Goal: Task Accomplishment & Management: Use online tool/utility

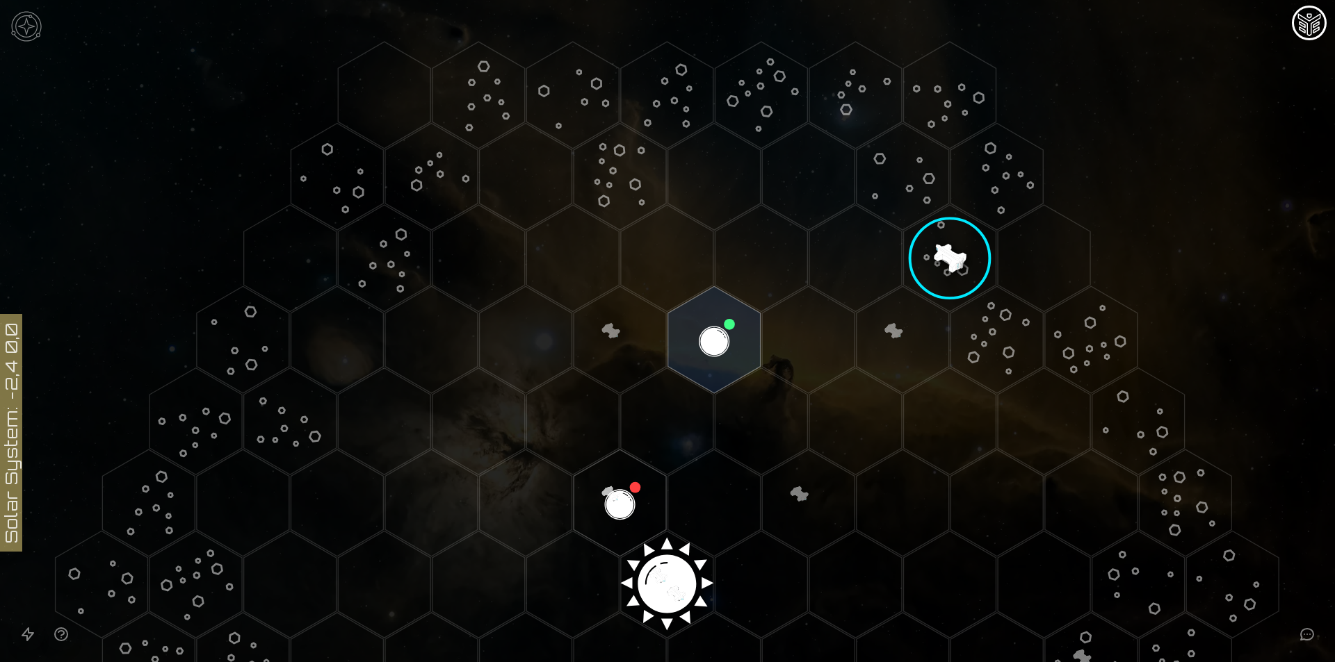
click at [934, 259] on image at bounding box center [949, 258] width 124 height 124
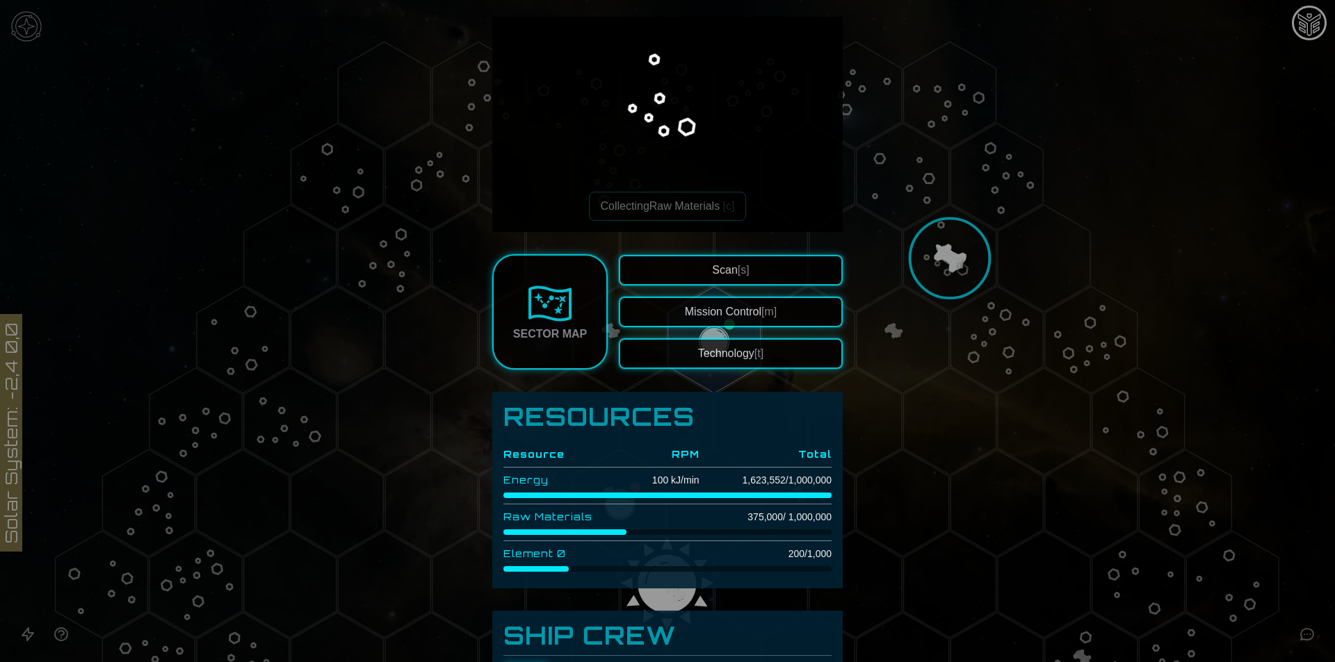
scroll to position [92, 0]
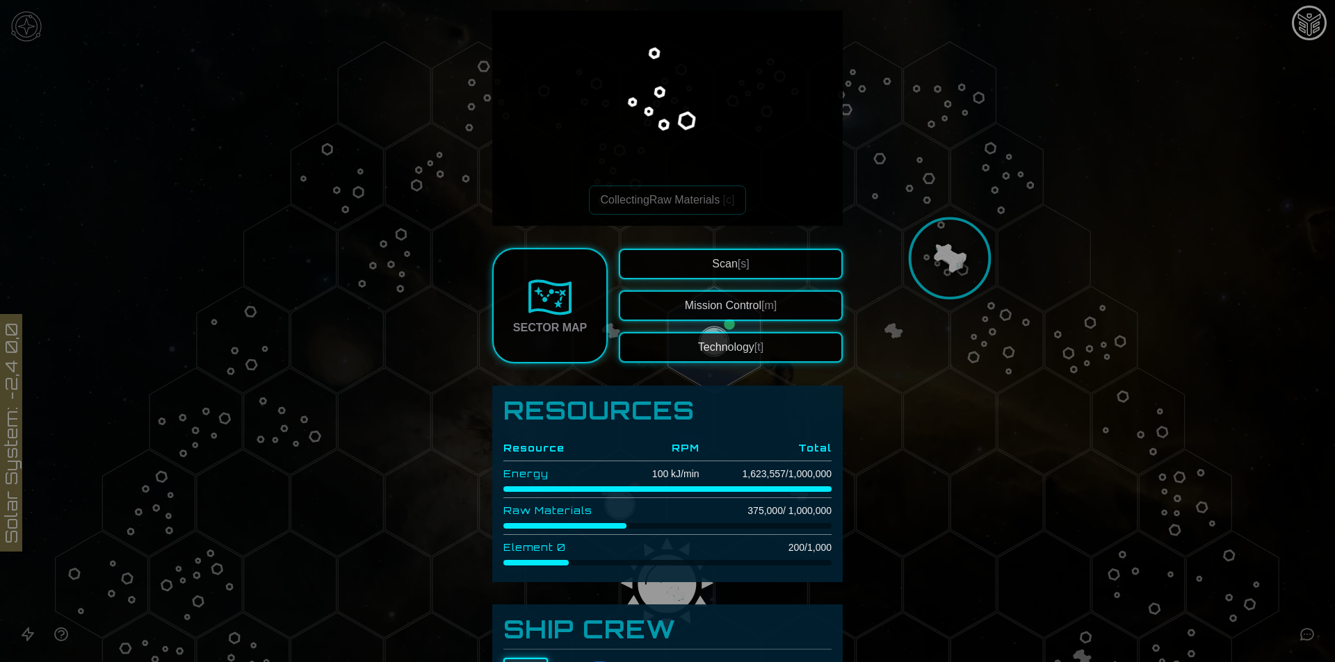
click at [930, 246] on div at bounding box center [667, 331] width 1335 height 662
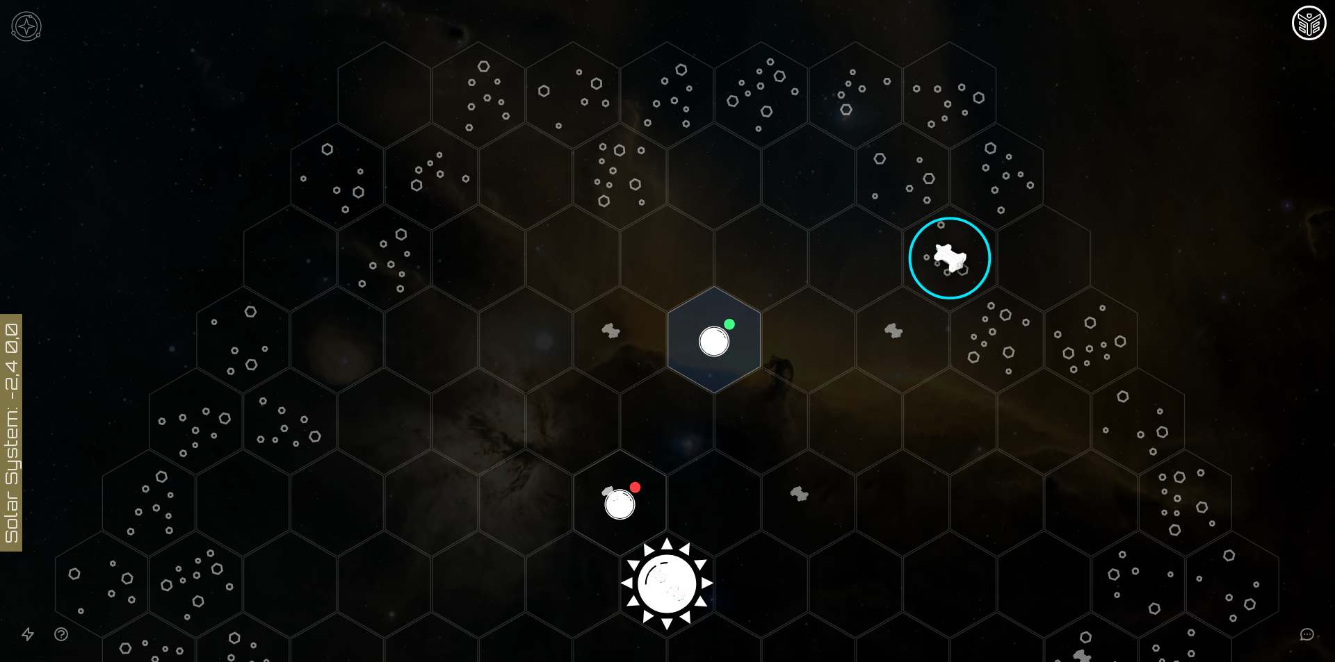
click at [930, 247] on image at bounding box center [949, 258] width 124 height 124
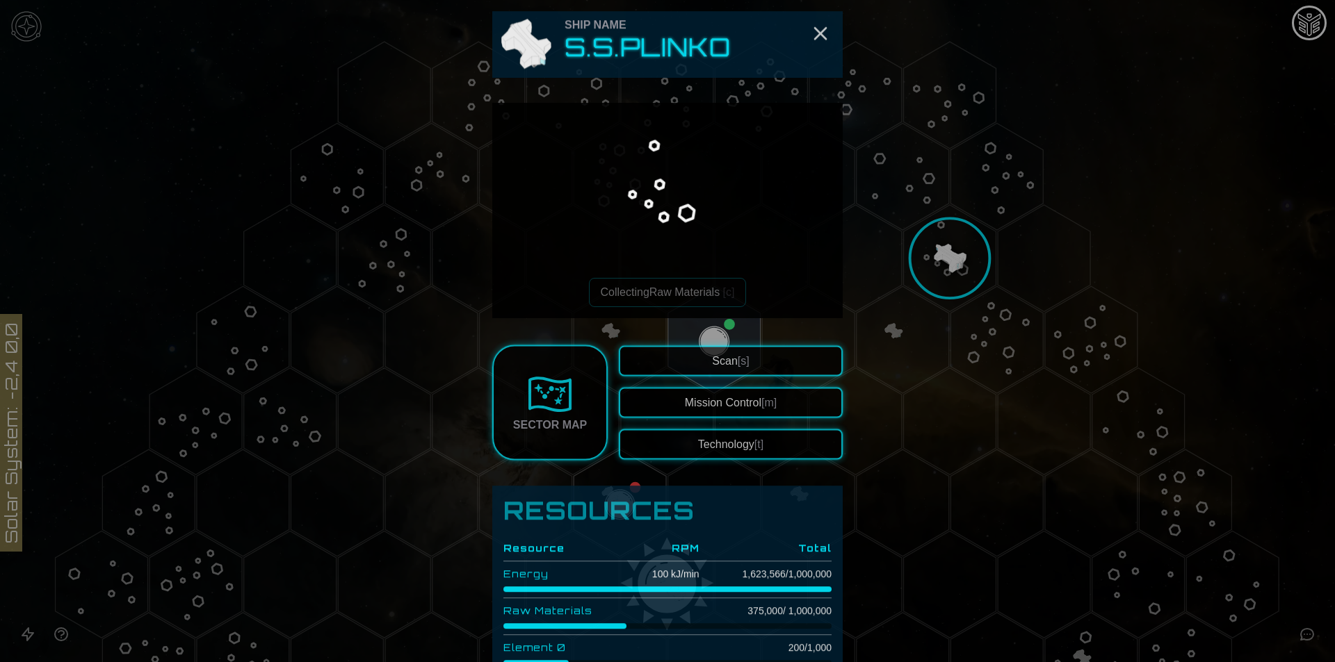
click at [912, 345] on div at bounding box center [667, 331] width 1335 height 662
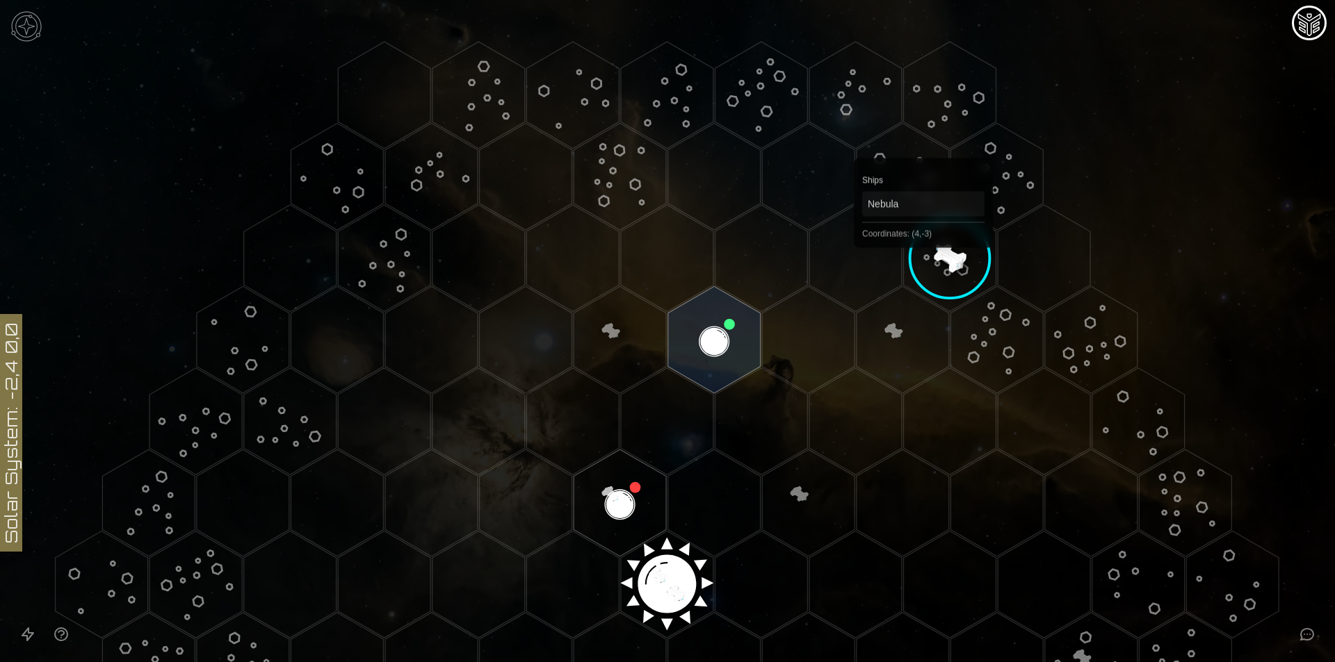
click at [932, 254] on image at bounding box center [949, 258] width 124 height 124
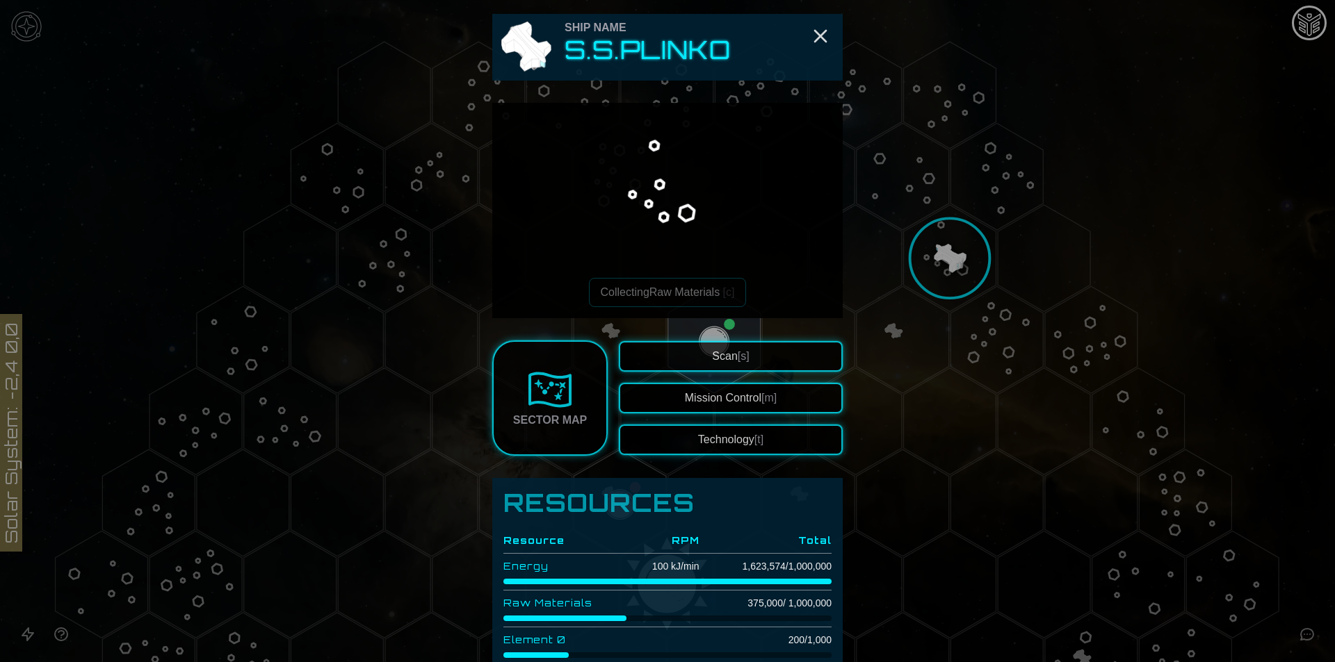
click at [973, 501] on div at bounding box center [667, 331] width 1335 height 662
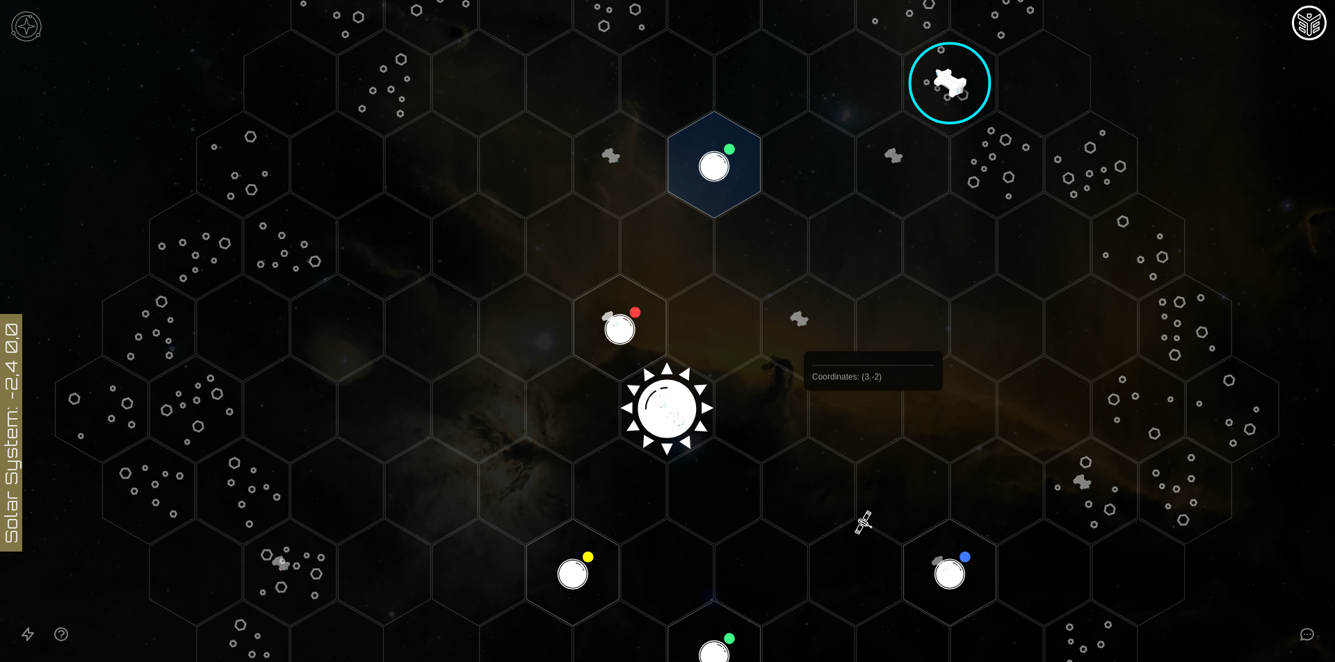
scroll to position [186, 0]
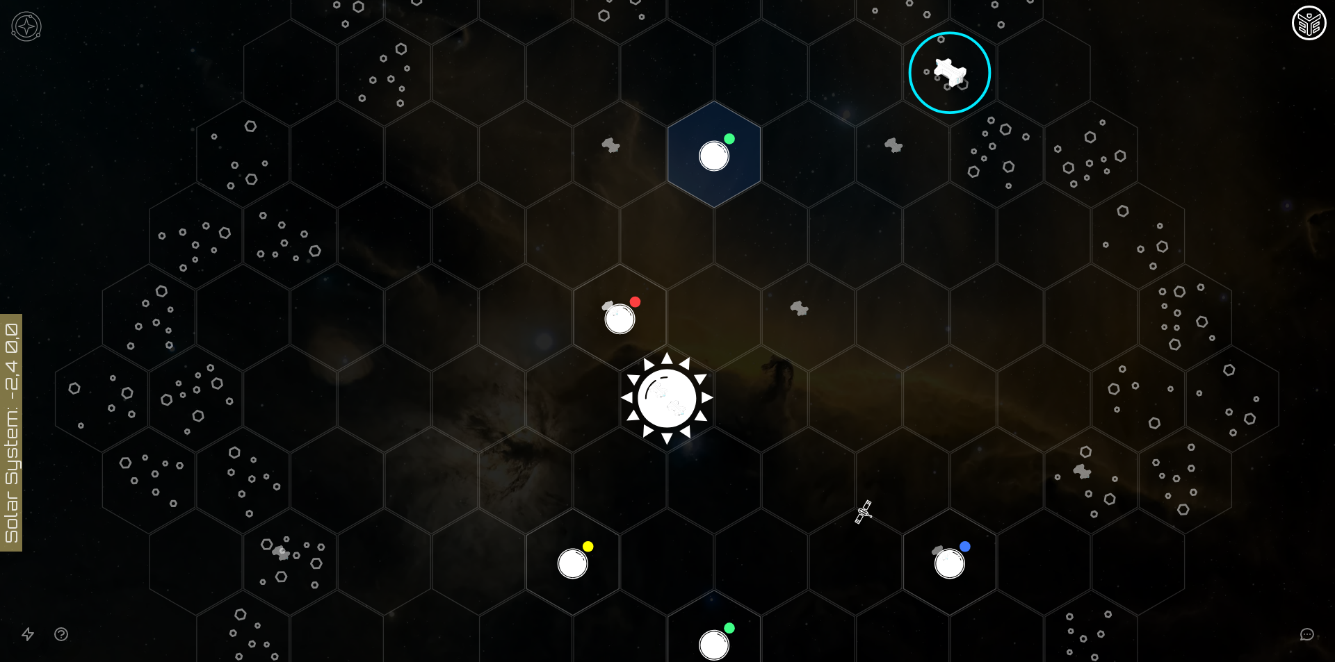
click at [948, 74] on image at bounding box center [949, 72] width 124 height 124
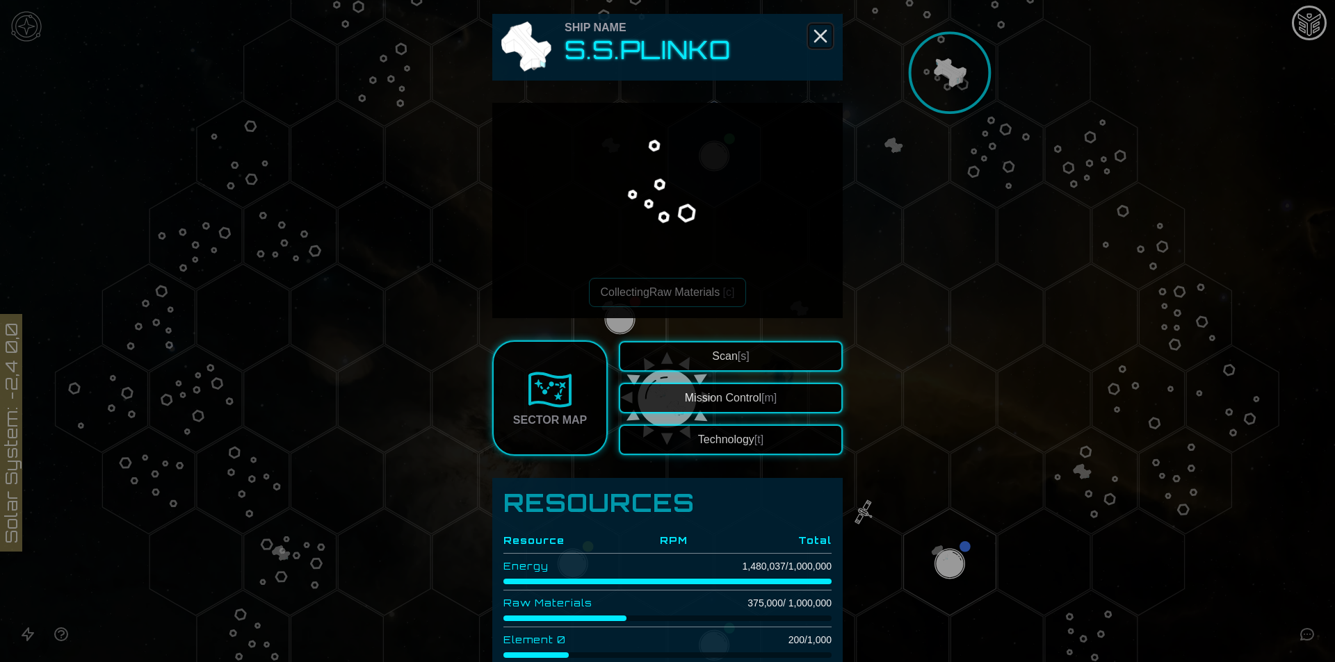
click at [815, 31] on line "Close" at bounding box center [820, 36] width 11 height 11
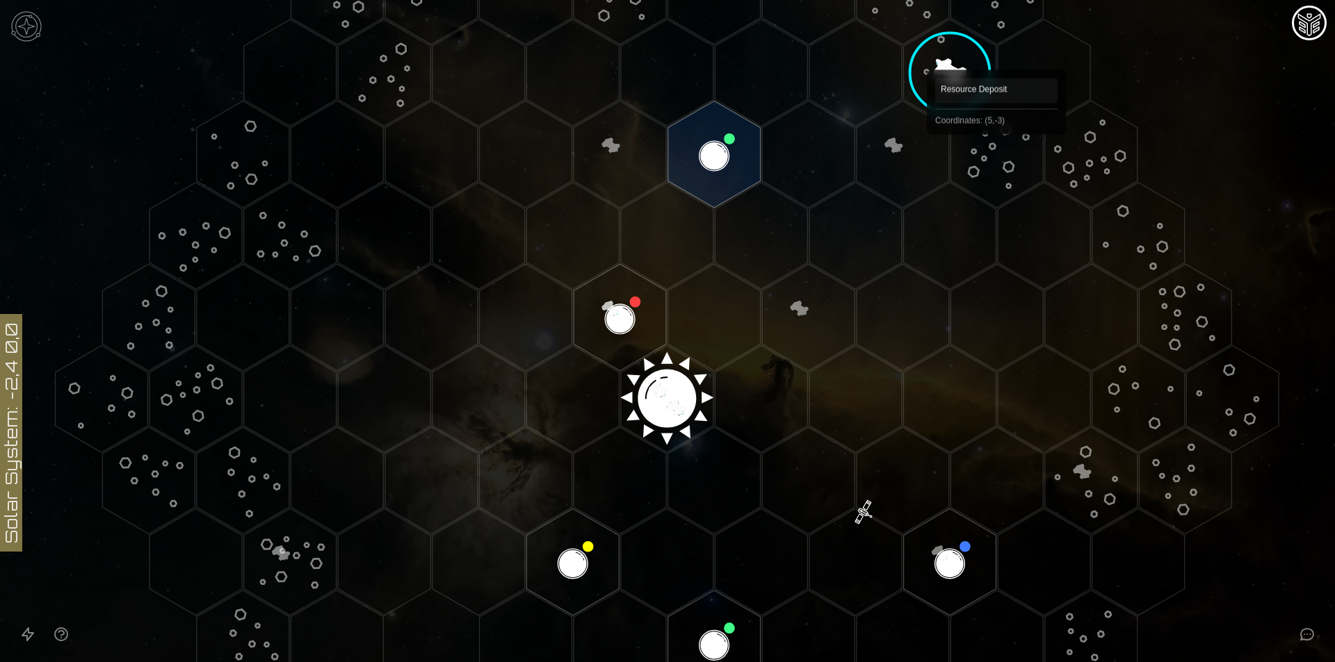
click at [996, 154] on polygon "Hex at coordinates 5,-3, clickable" at bounding box center [996, 154] width 92 height 107
click at [933, 67] on polygon "Hex at coordinates 5,-4, clickable" at bounding box center [950, 72] width 92 height 107
click at [933, 67] on image at bounding box center [949, 72] width 124 height 124
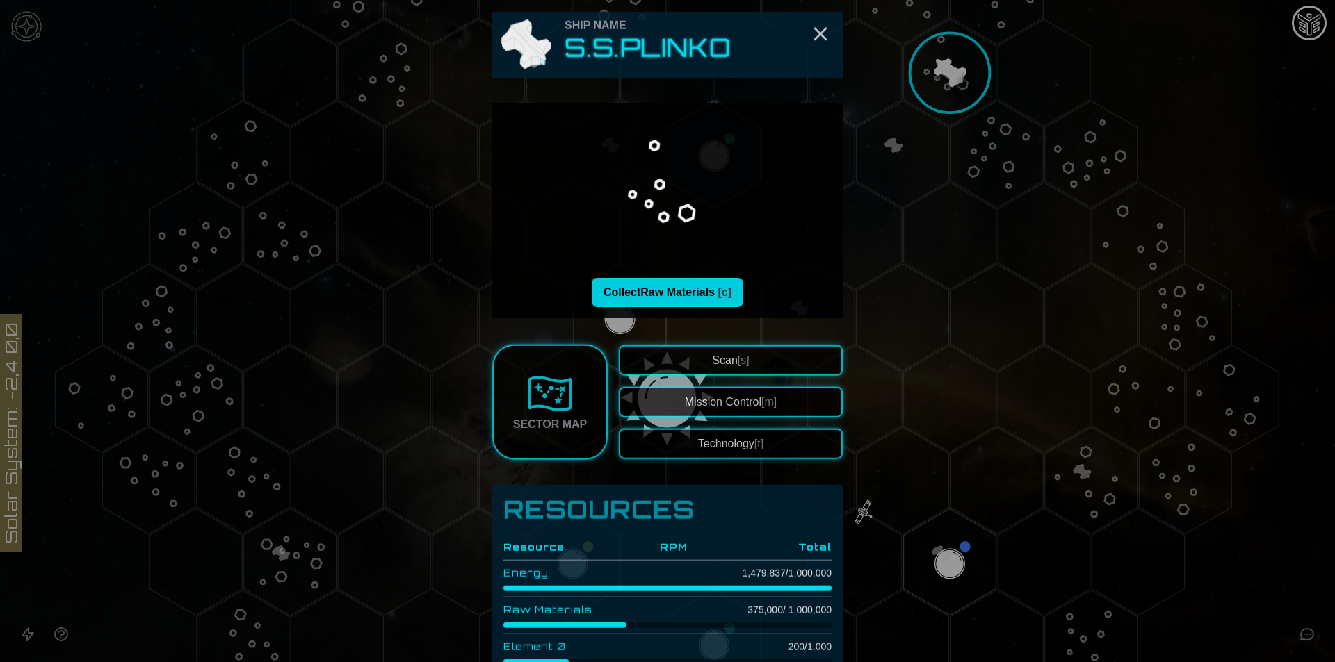
click at [687, 284] on button "Collect Raw Materials [c]" at bounding box center [667, 292] width 152 height 29
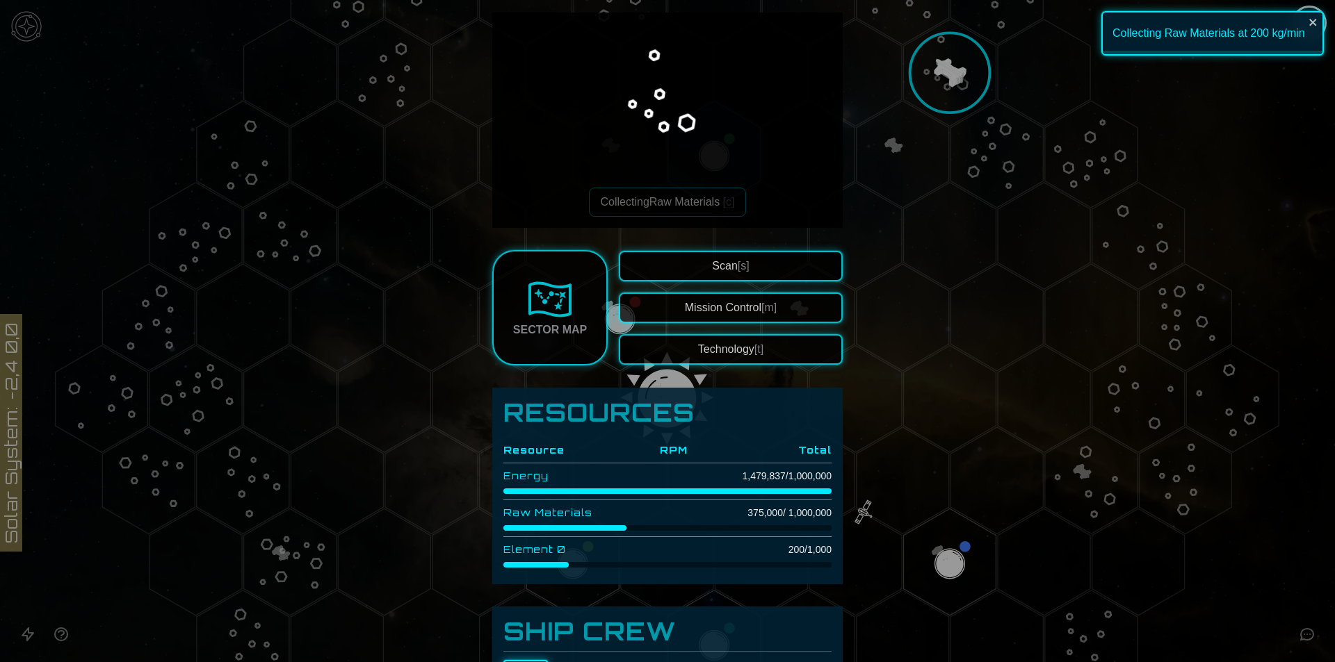
scroll to position [92, 0]
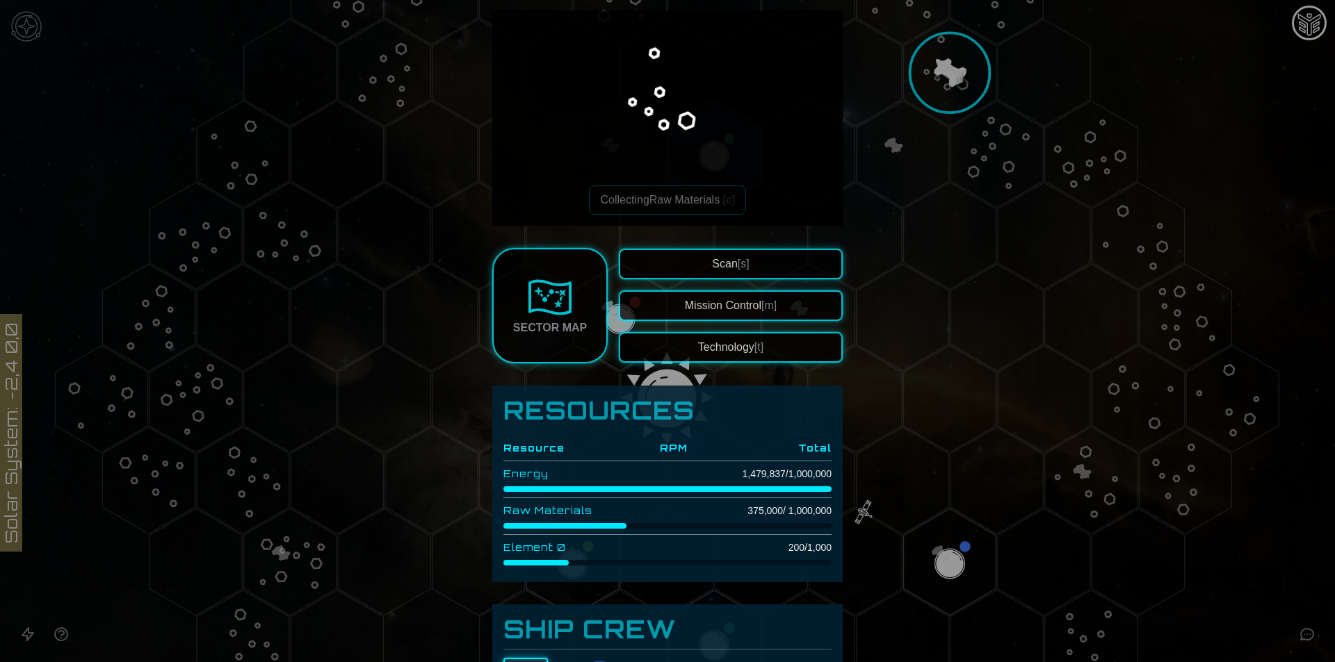
click at [906, 276] on div at bounding box center [667, 331] width 1335 height 662
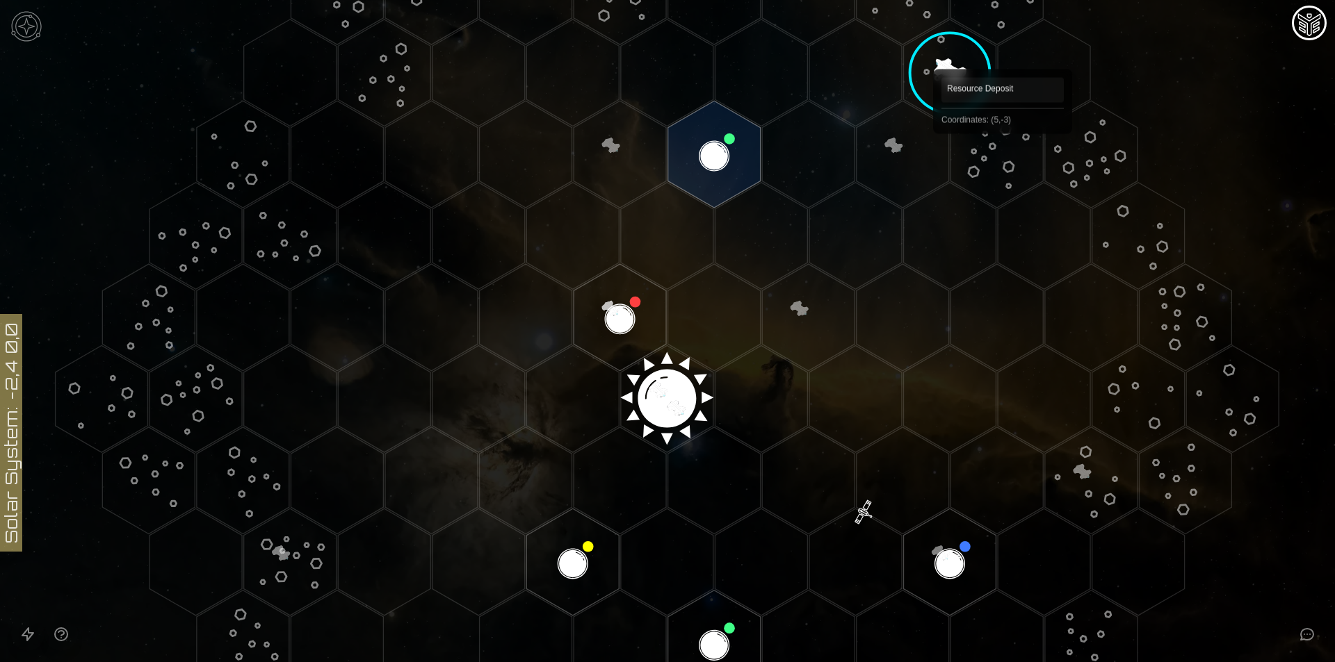
click at [999, 151] on polygon "Hex at coordinates 5,-3, clickable" at bounding box center [996, 154] width 92 height 107
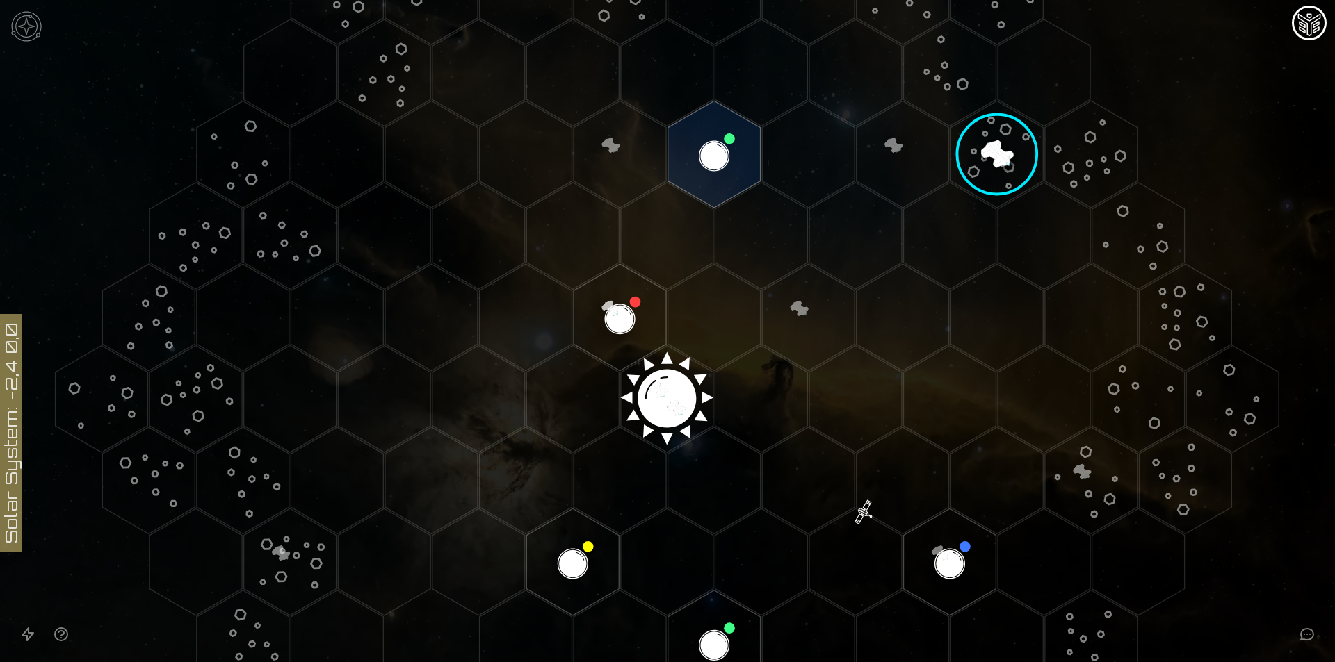
click at [982, 149] on image at bounding box center [997, 154] width 132 height 132
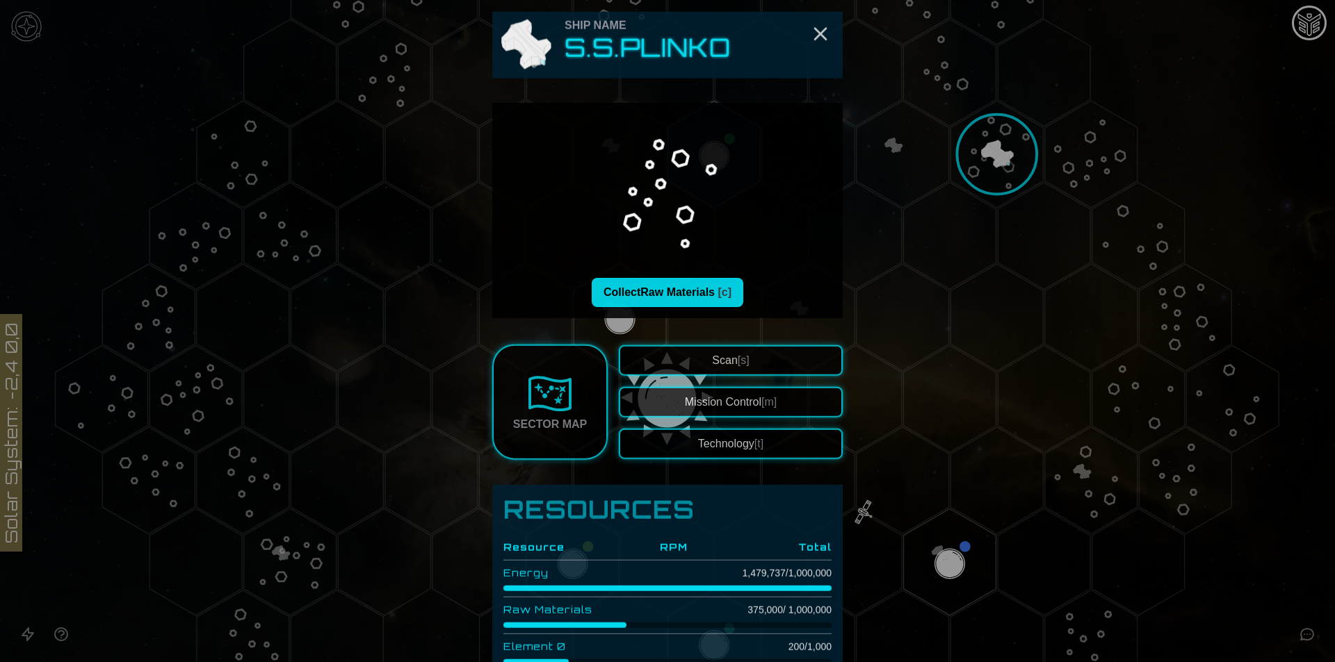
click at [701, 290] on button "Collect Raw Materials [c]" at bounding box center [667, 292] width 152 height 29
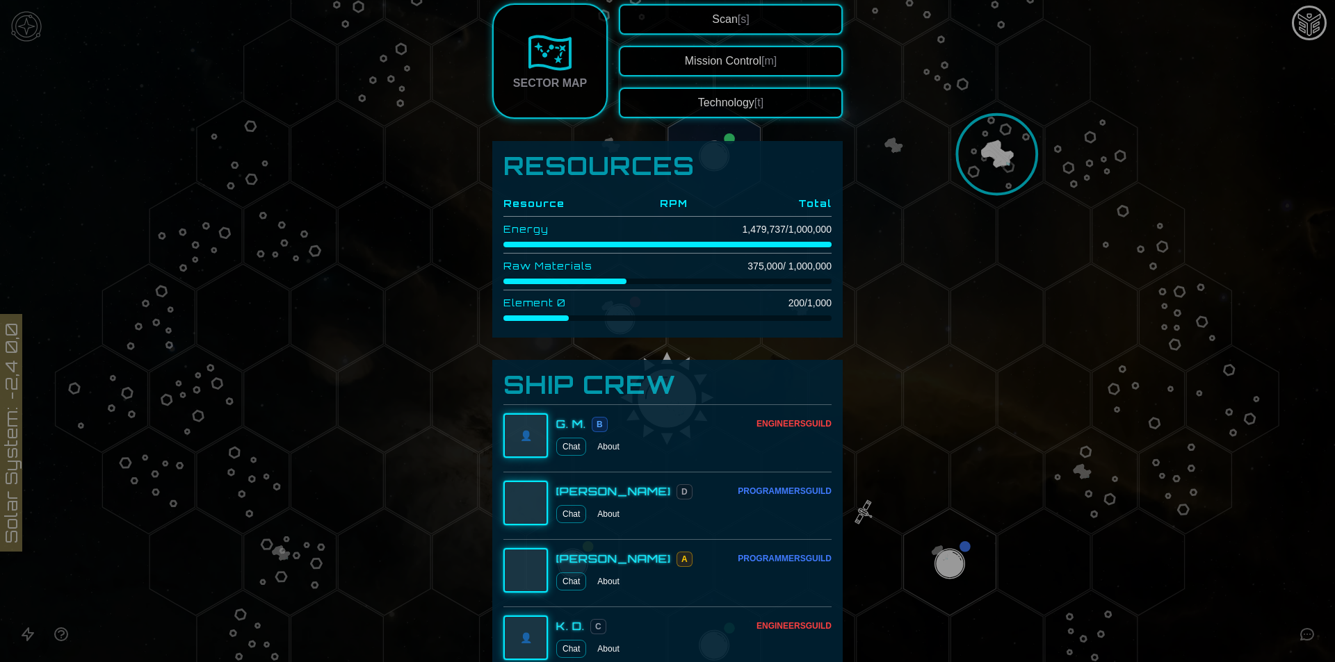
scroll to position [370, 0]
